Goal: Task Accomplishment & Management: Manage account settings

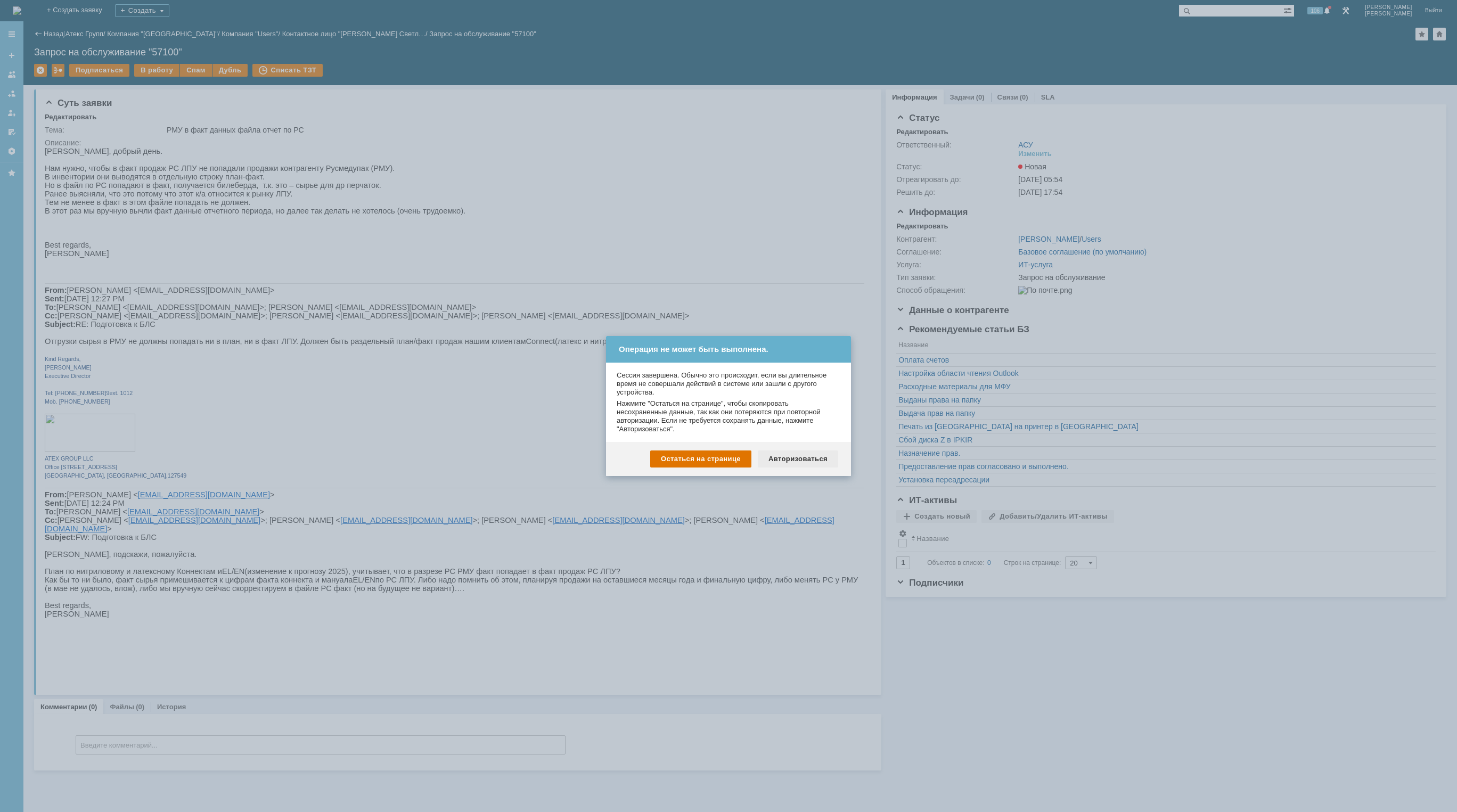
click at [800, 457] on div "Авторизоваться" at bounding box center [798, 459] width 80 height 17
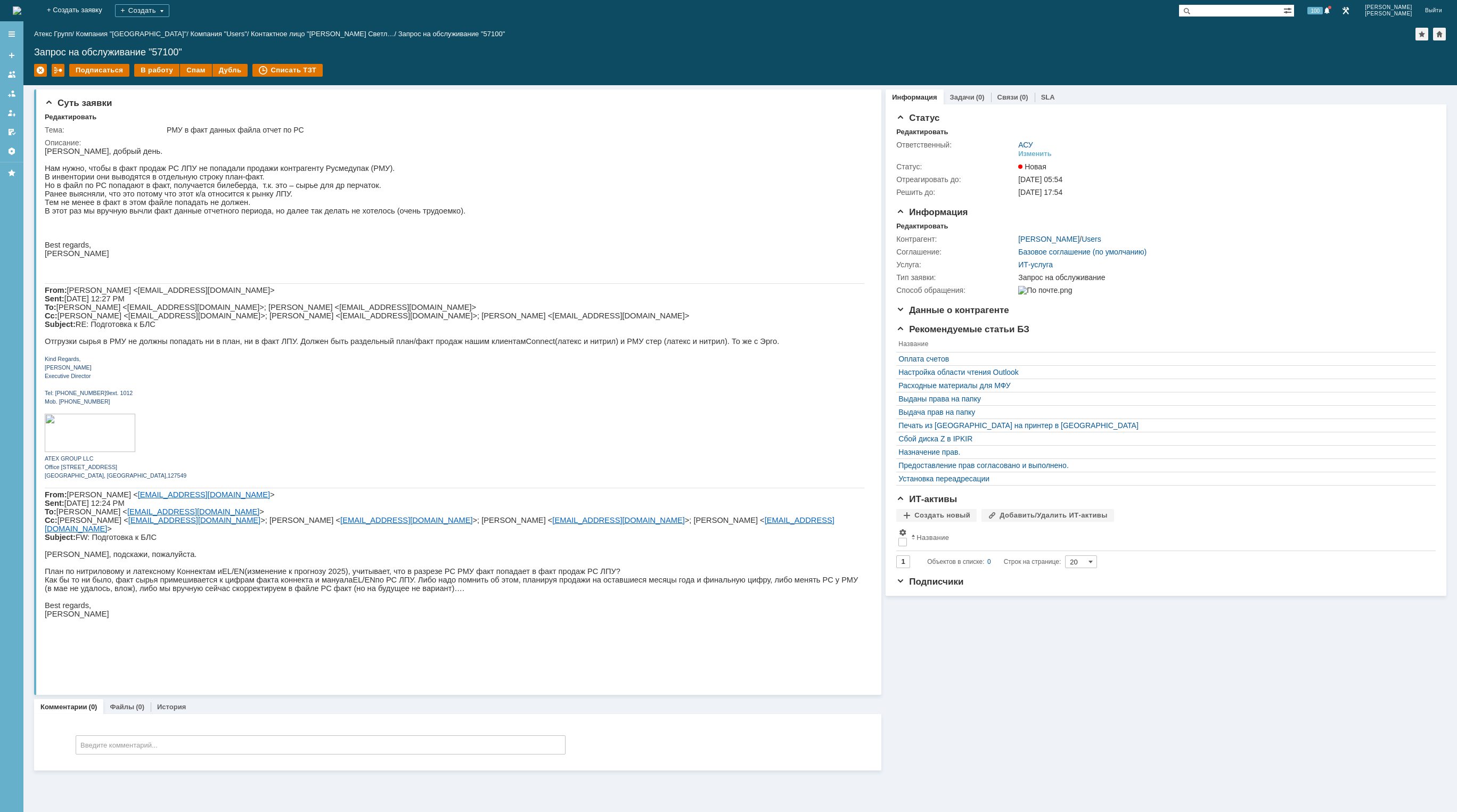
click at [21, 10] on img at bounding box center [17, 10] width 8 height 8
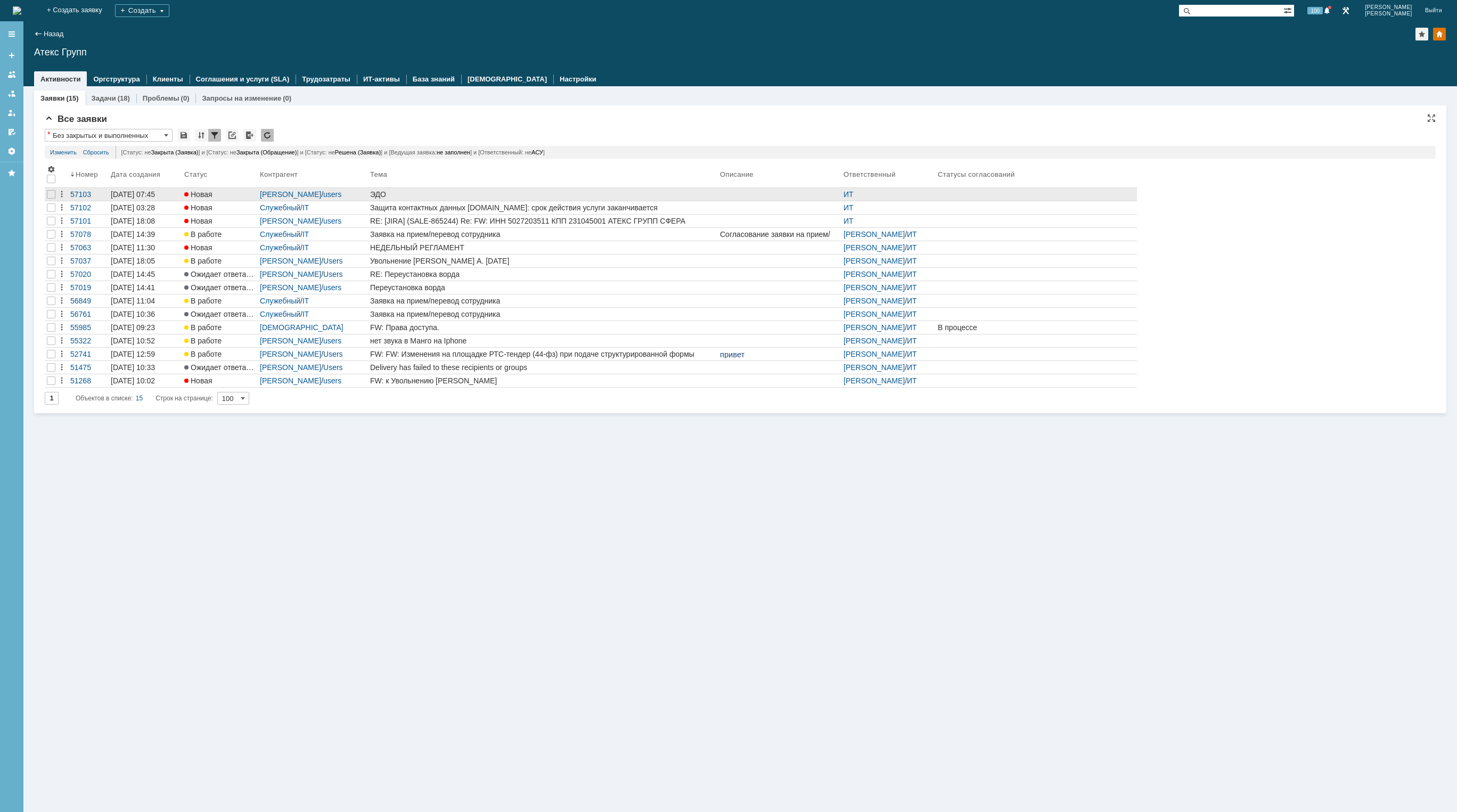
click at [456, 196] on div "ЭДО" at bounding box center [543, 194] width 346 height 8
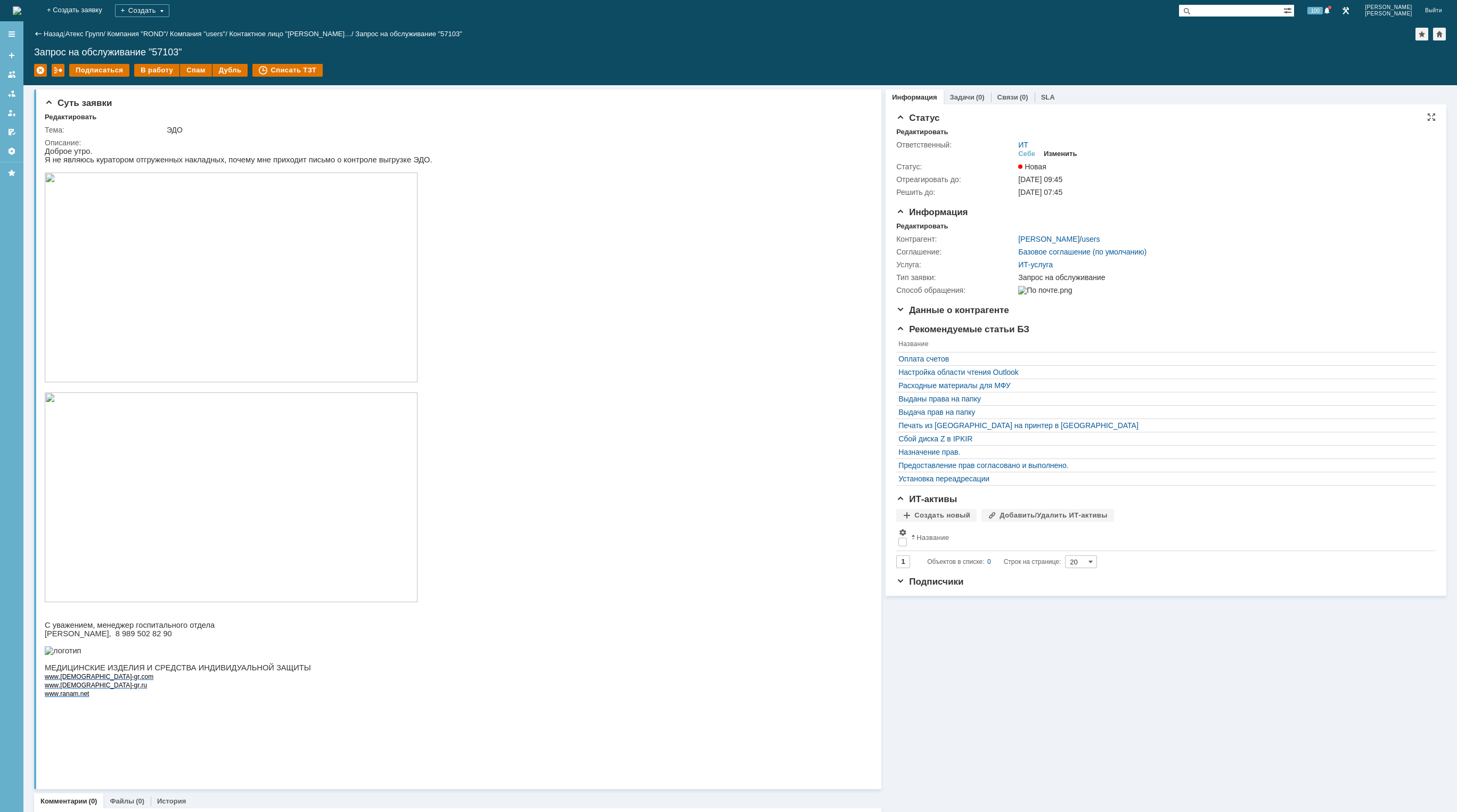
click at [1065, 153] on div "Изменить" at bounding box center [1061, 154] width 33 height 8
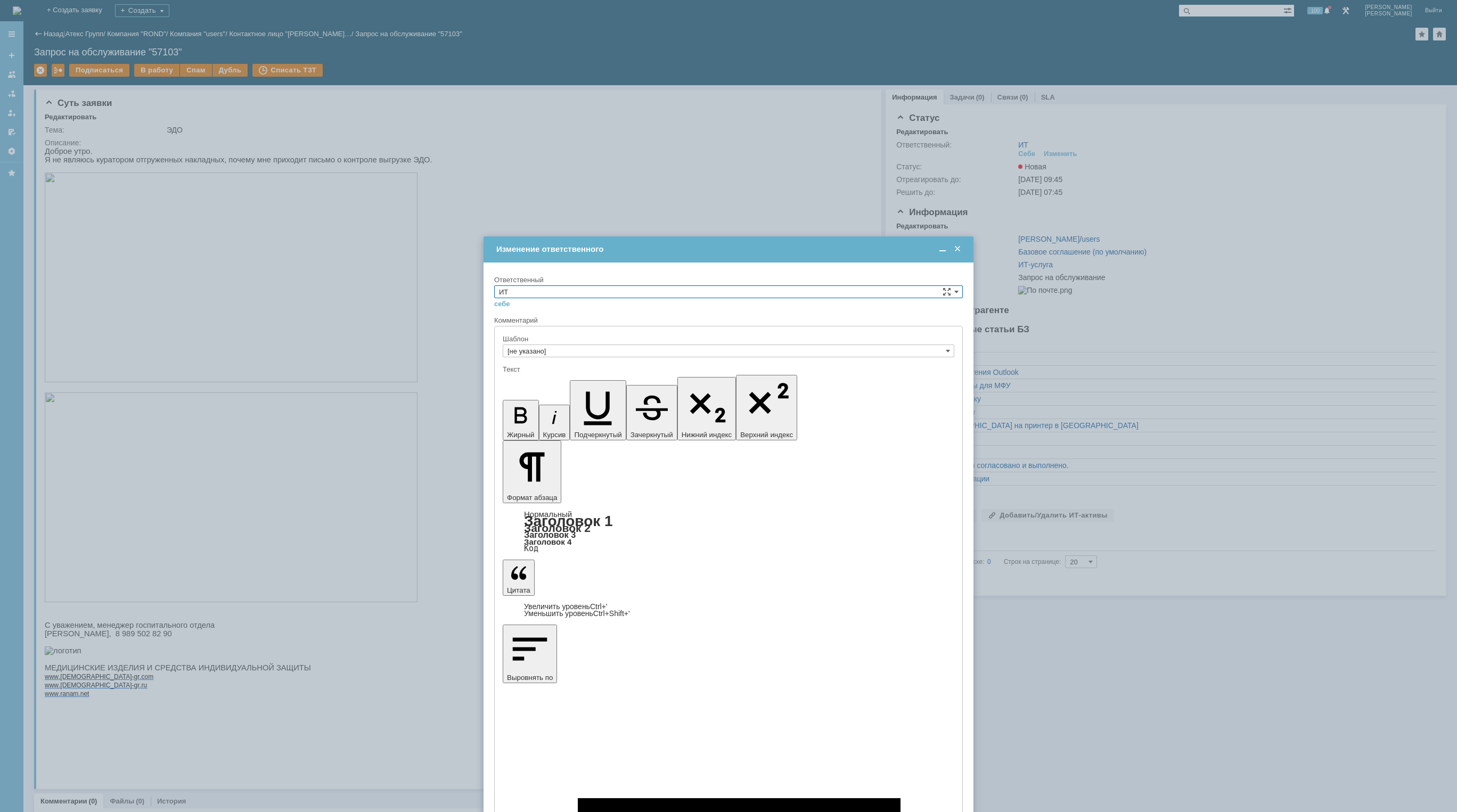
click at [685, 292] on input "ИТ" at bounding box center [728, 292] width 469 height 13
click at [557, 376] on span "АСУ" at bounding box center [728, 379] width 459 height 8
type input "АСУ"
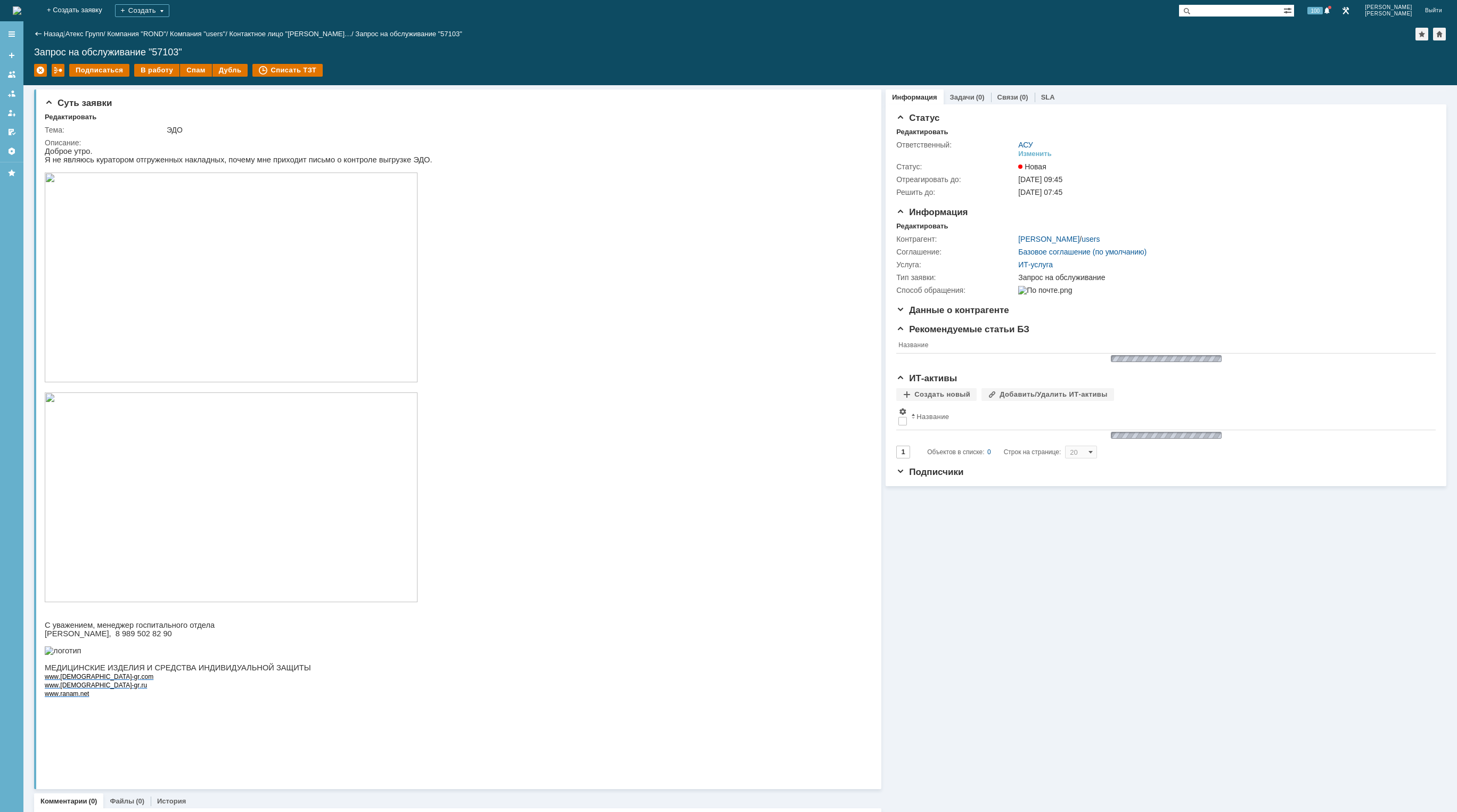
click at [21, 14] on img at bounding box center [17, 10] width 8 height 8
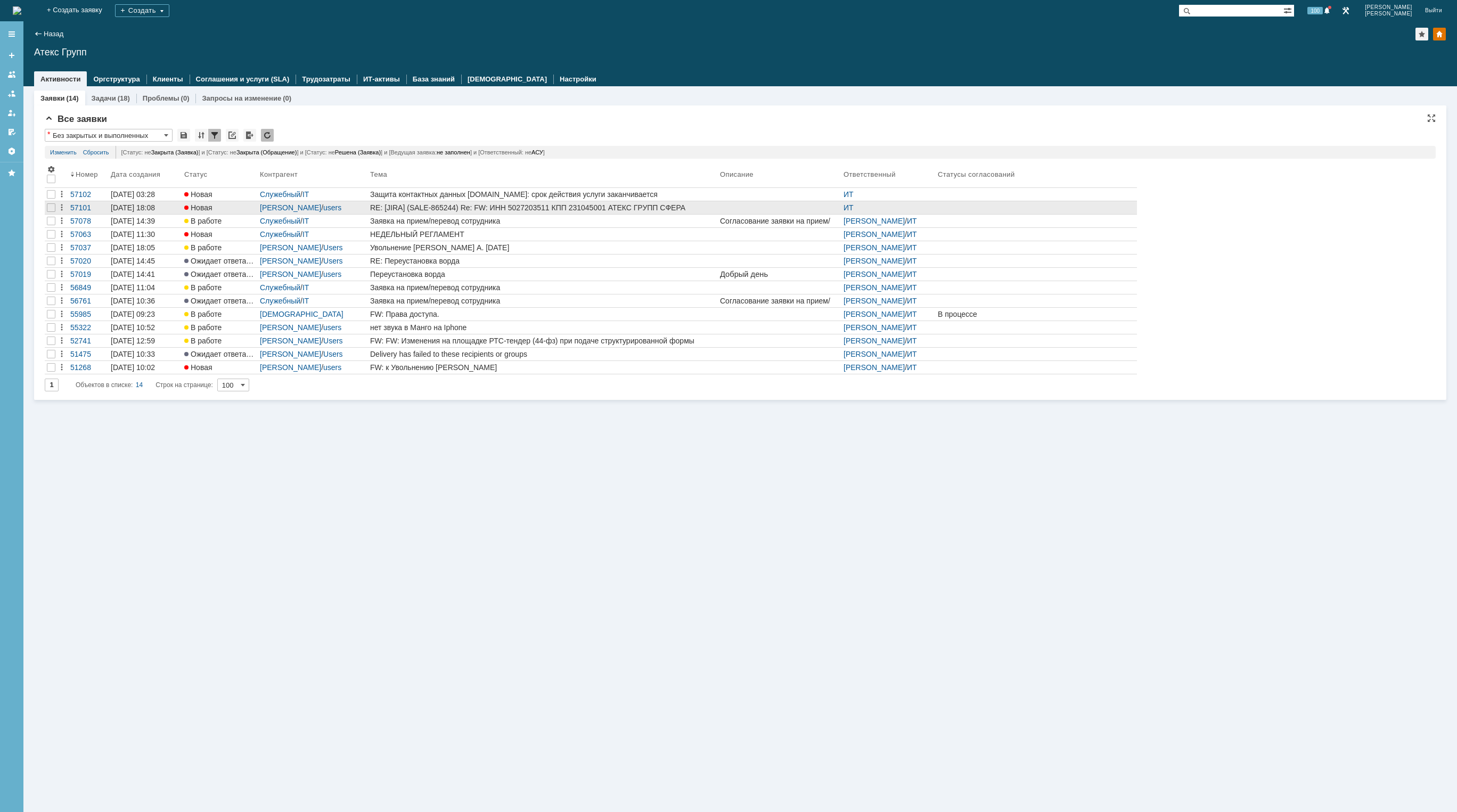
click at [492, 206] on div "RE: [JIRA] (SALE-865244) Re: FW: ИНН 5027203511 КПП 231045001 АТЕКС ГРУПП СФЕРА…" at bounding box center [543, 207] width 346 height 8
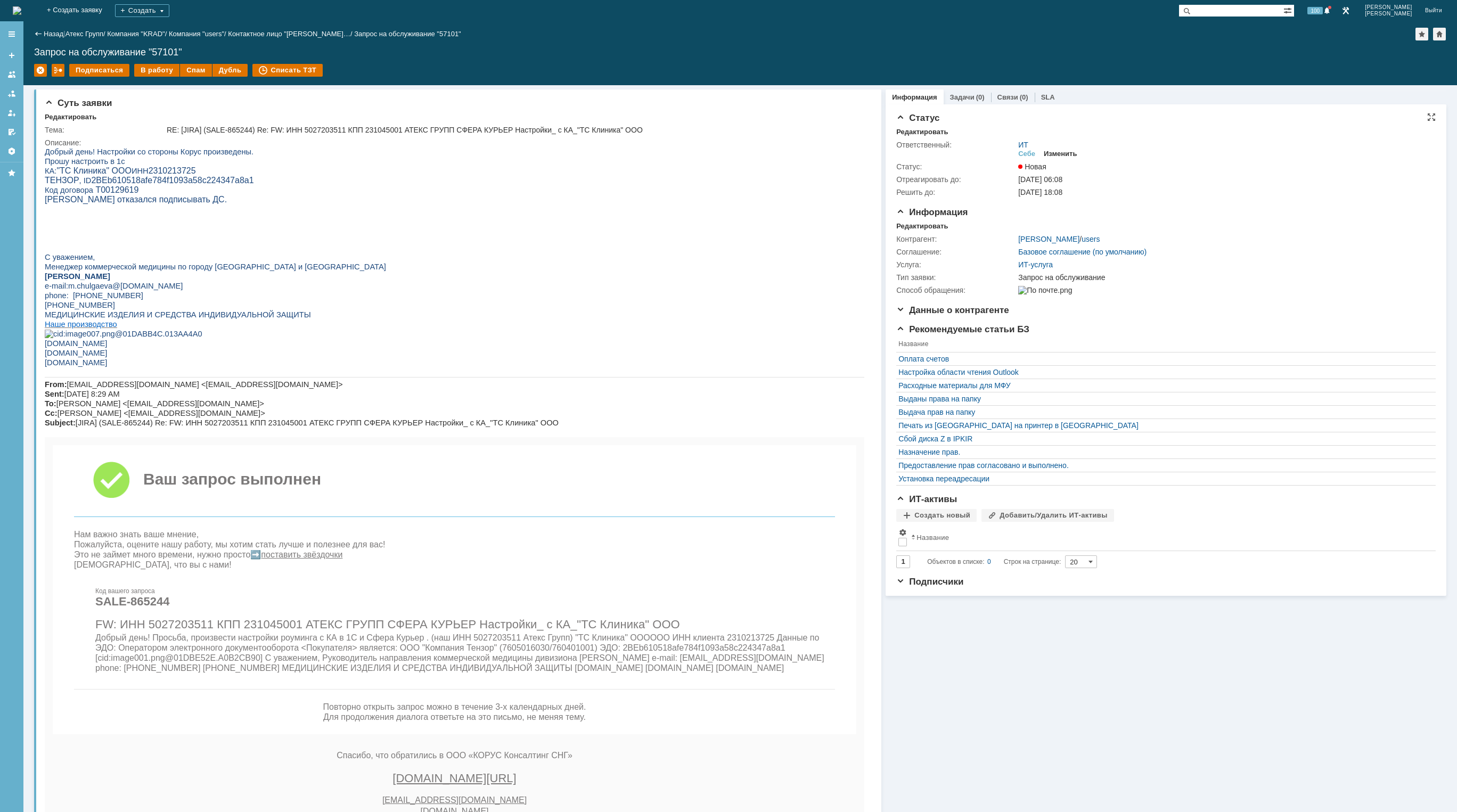
click at [1060, 152] on div "Изменить" at bounding box center [1061, 154] width 33 height 8
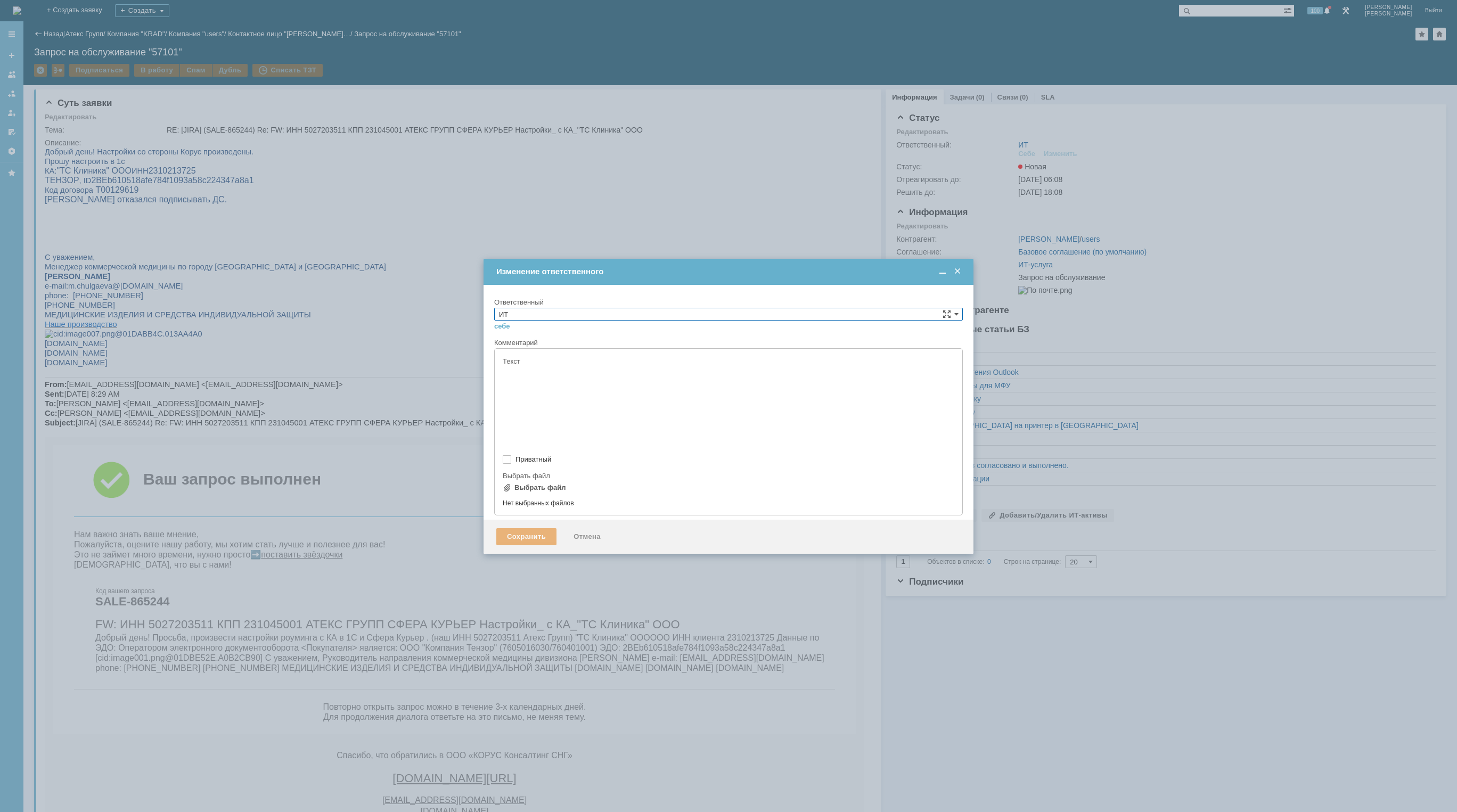
type input "[не указано]"
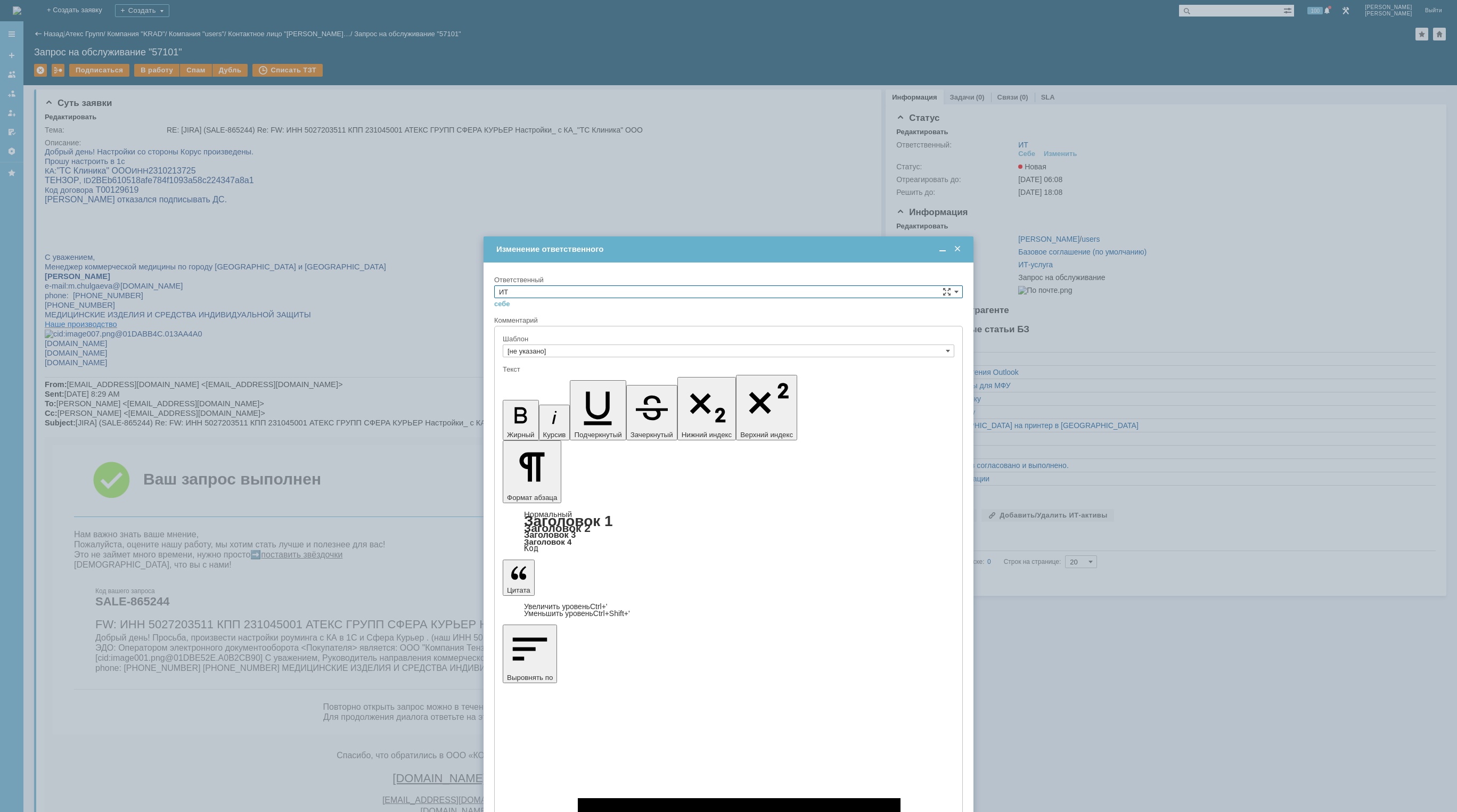
click at [644, 291] on input "ИТ" at bounding box center [728, 292] width 469 height 13
click at [573, 385] on div "АСУ" at bounding box center [728, 380] width 468 height 12
type input "АСУ"
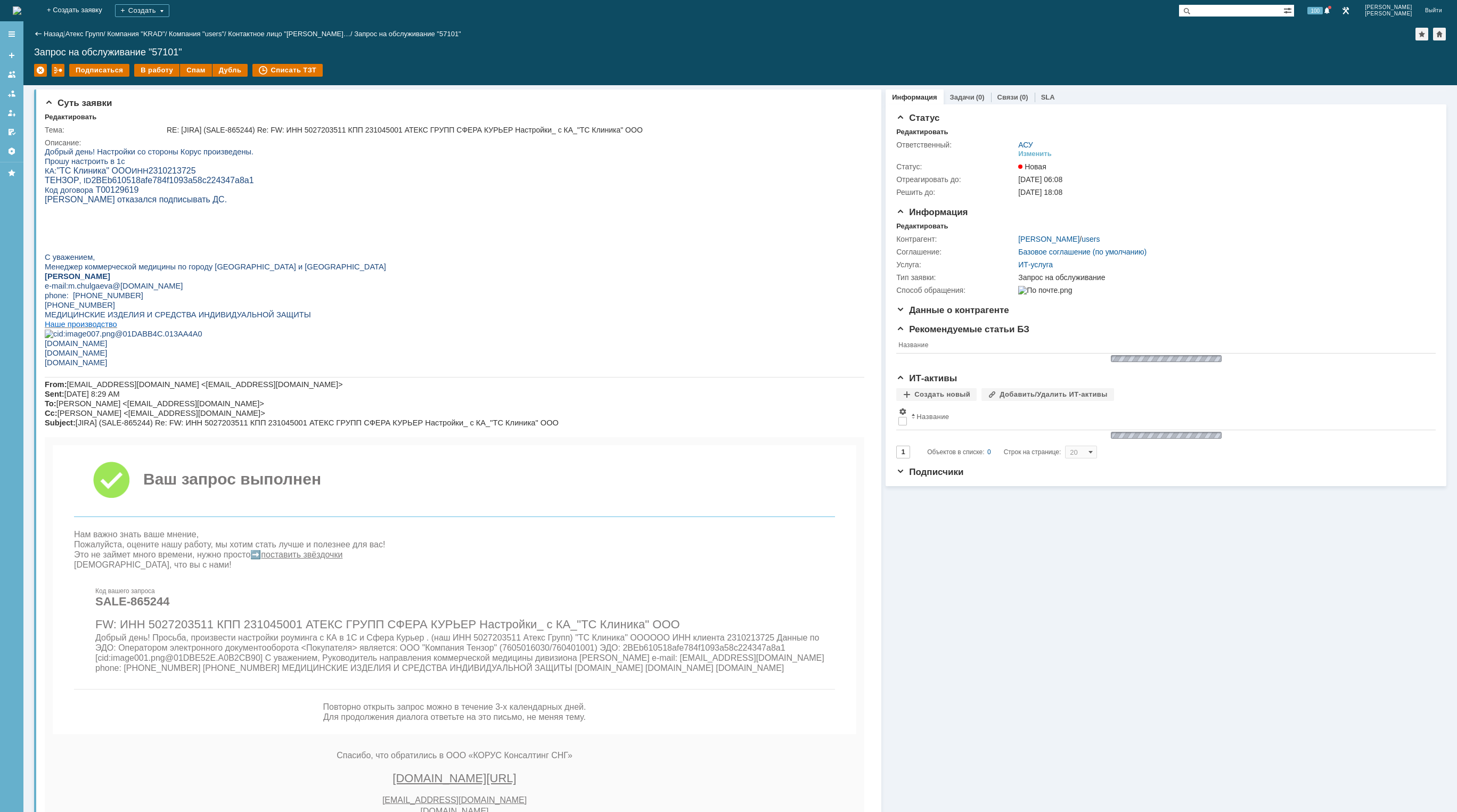
click at [21, 12] on img at bounding box center [17, 10] width 8 height 8
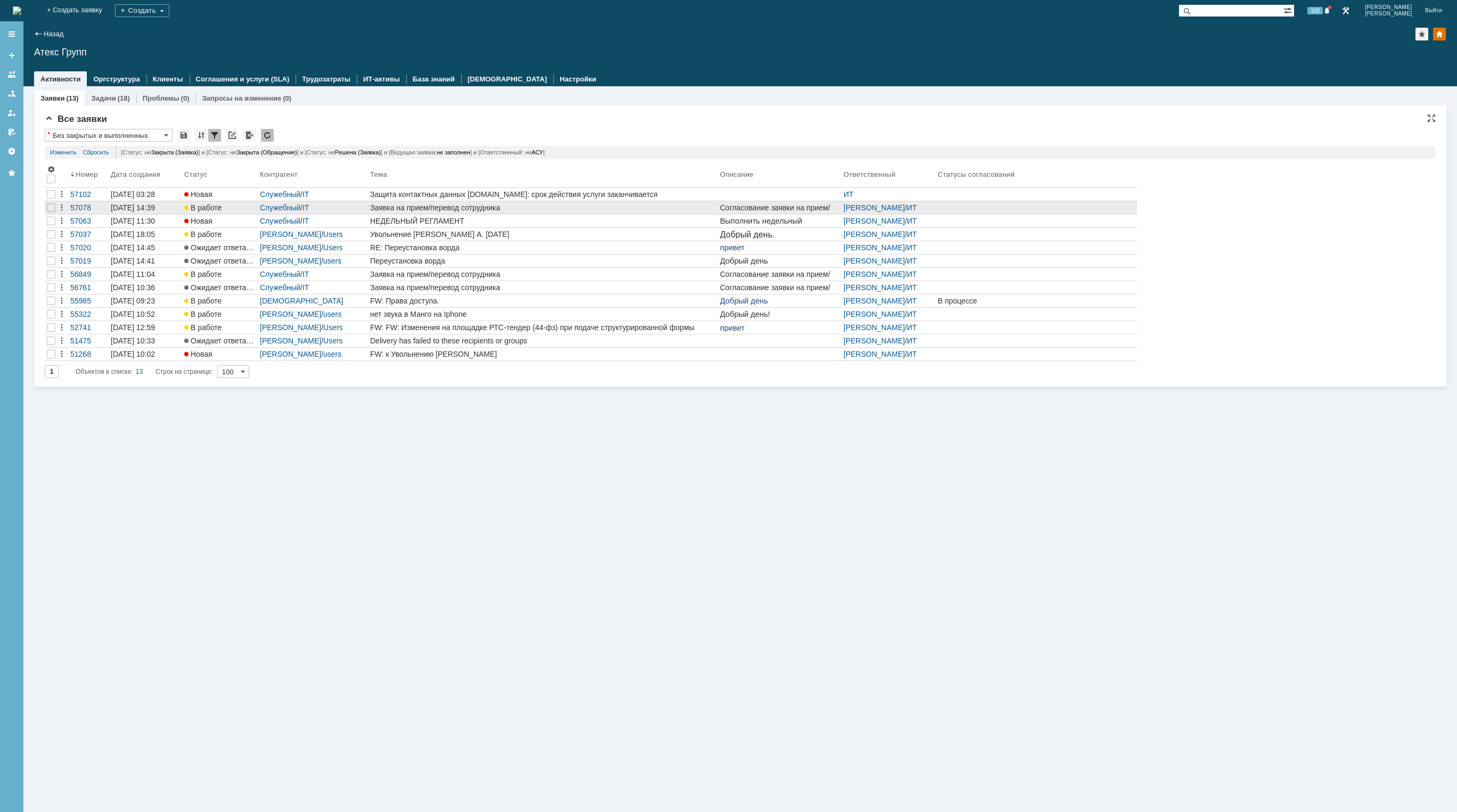
click at [497, 212] on link "Заявка на прием/перевод сотрудника" at bounding box center [543, 208] width 350 height 13
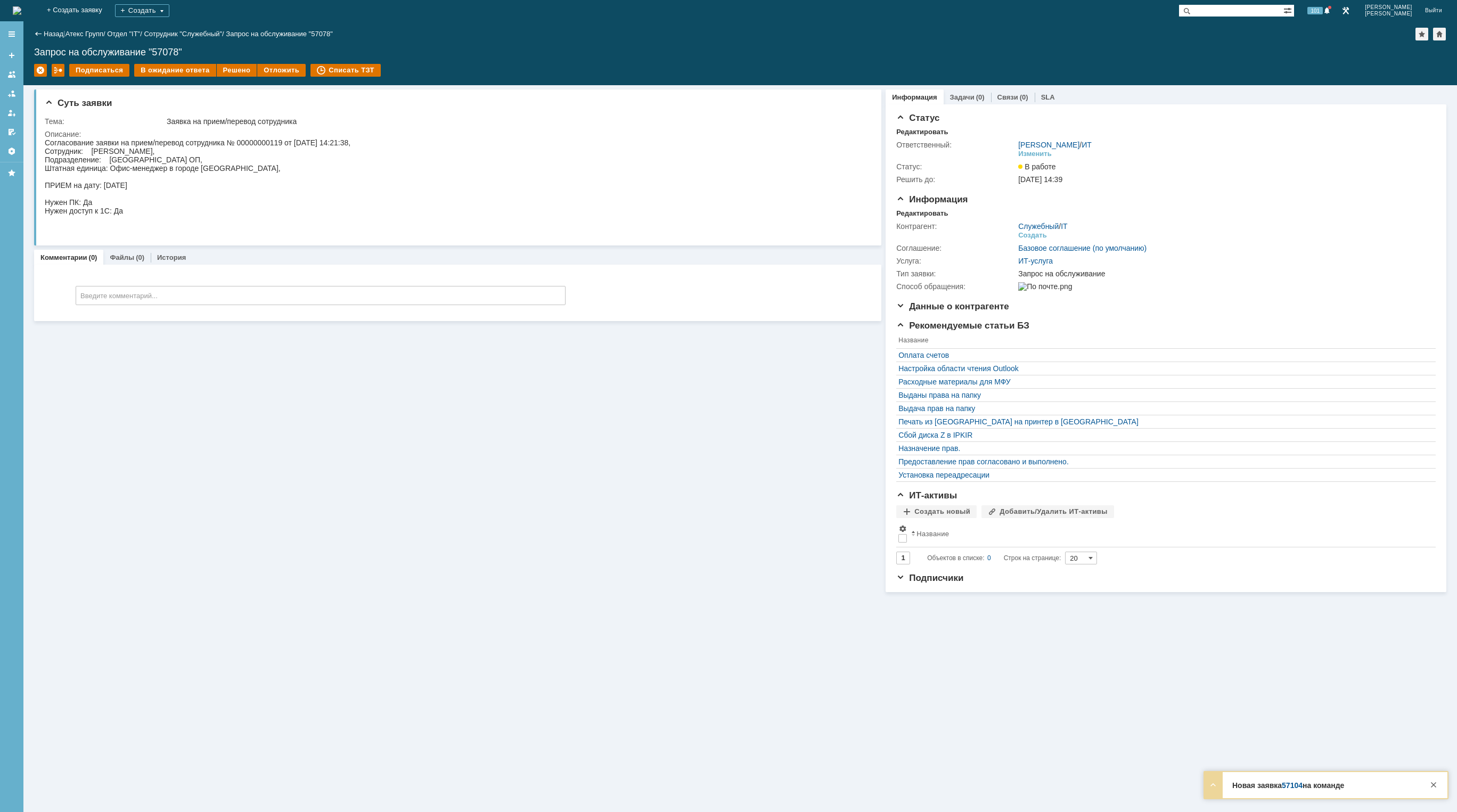
click at [21, 10] on img at bounding box center [17, 10] width 8 height 8
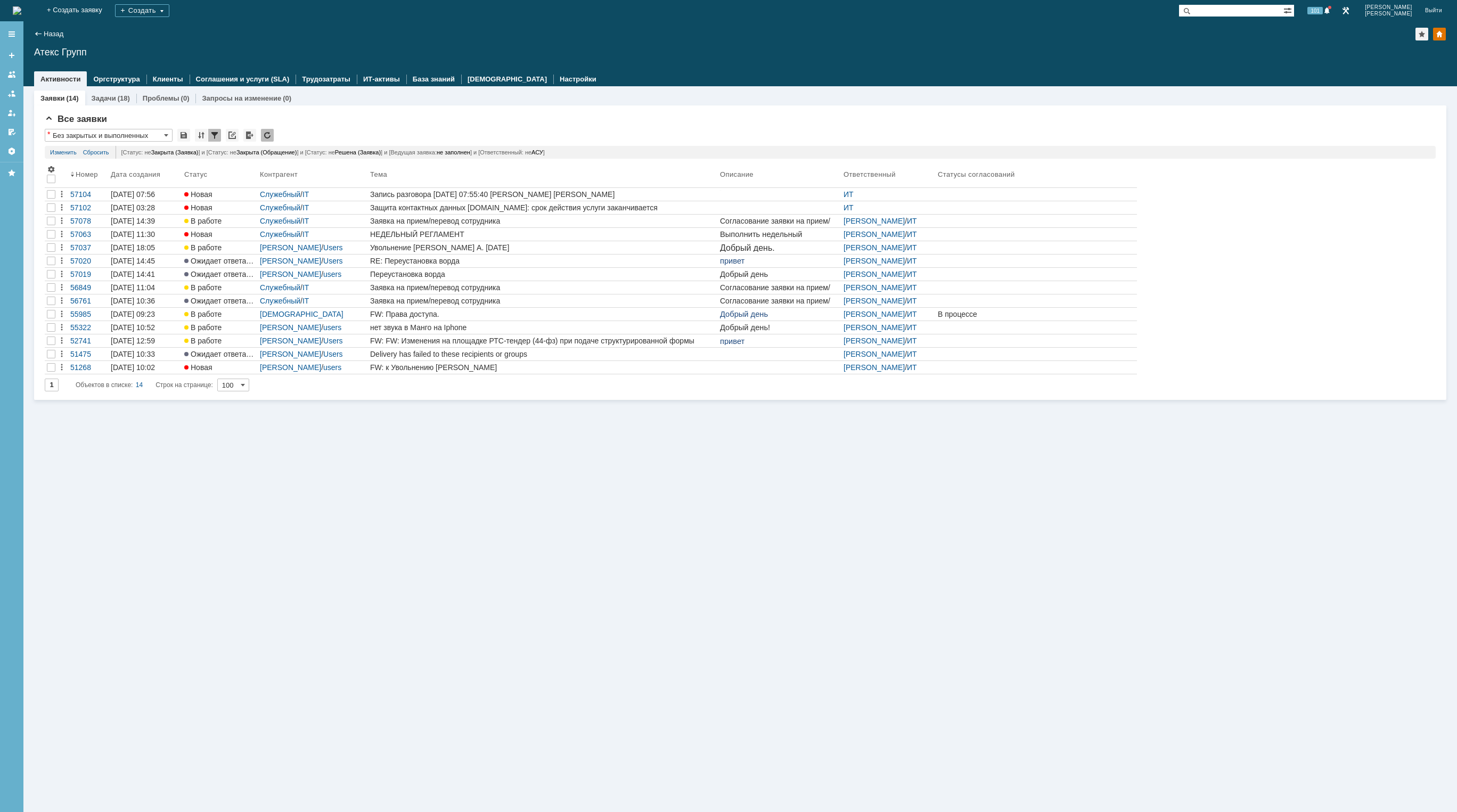
click at [21, 6] on img at bounding box center [17, 10] width 8 height 8
